Goal: Task Accomplishment & Management: Complete application form

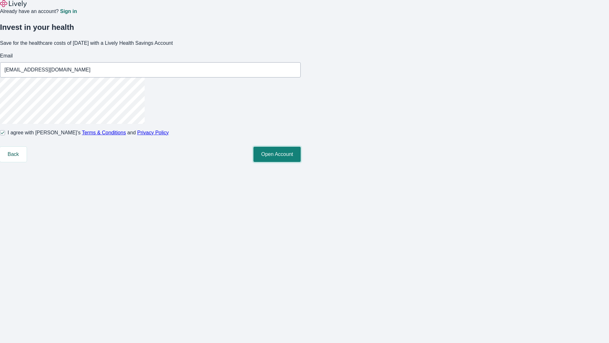
click at [301, 162] on button "Open Account" at bounding box center [276, 154] width 47 height 15
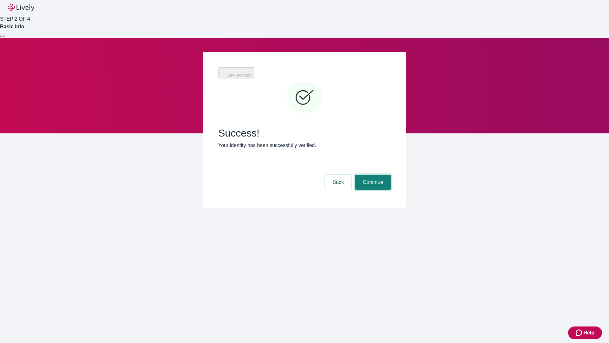
click at [372, 174] on button "Continue" at bounding box center [373, 181] width 36 height 15
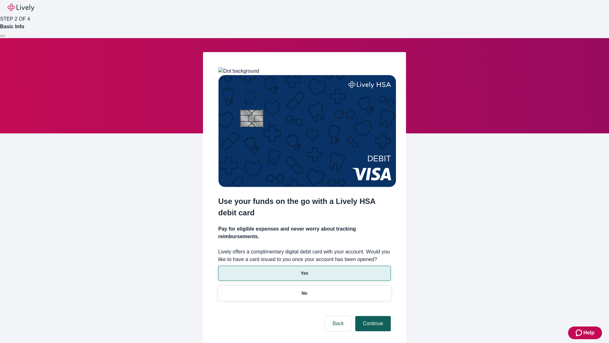
click at [304, 290] on p "No" at bounding box center [305, 293] width 6 height 7
click at [372, 316] on button "Continue" at bounding box center [373, 323] width 36 height 15
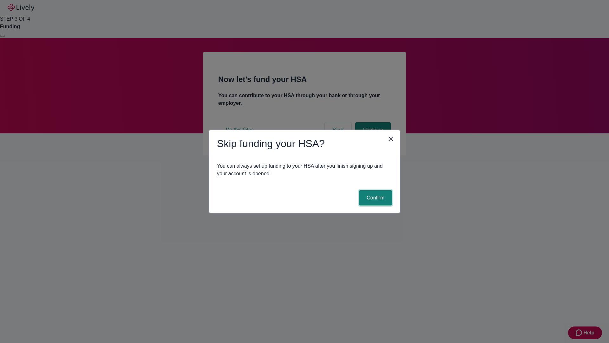
click at [375, 198] on button "Confirm" at bounding box center [375, 197] width 33 height 15
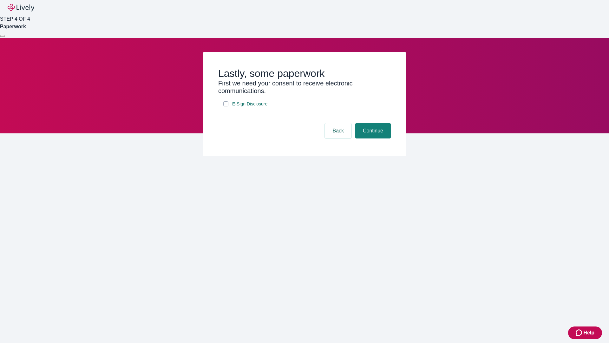
click at [226, 106] on input "E-Sign Disclosure" at bounding box center [225, 103] width 5 height 5
checkbox input "true"
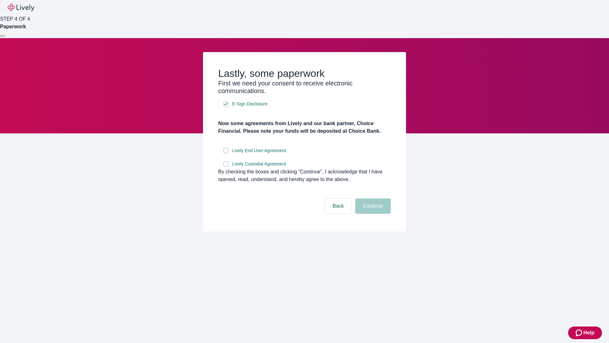
click at [226, 153] on input "Lively End User Agreement" at bounding box center [225, 150] width 5 height 5
checkbox input "true"
click at [226, 166] on input "Lively Custodial Agreement" at bounding box center [225, 163] width 5 height 5
checkbox input "true"
click at [372, 213] on button "Continue" at bounding box center [373, 205] width 36 height 15
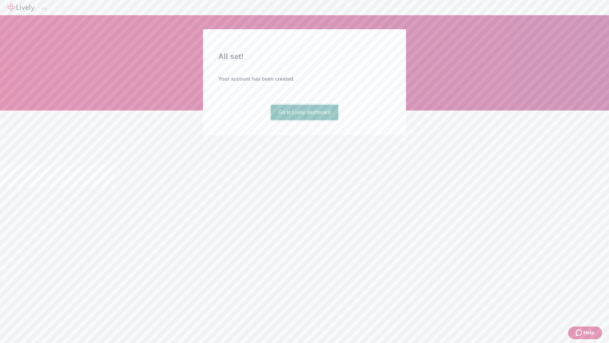
click at [304, 120] on link "Go to Lively dashboard" at bounding box center [305, 112] width 68 height 15
